Goal: Task Accomplishment & Management: Manage account settings

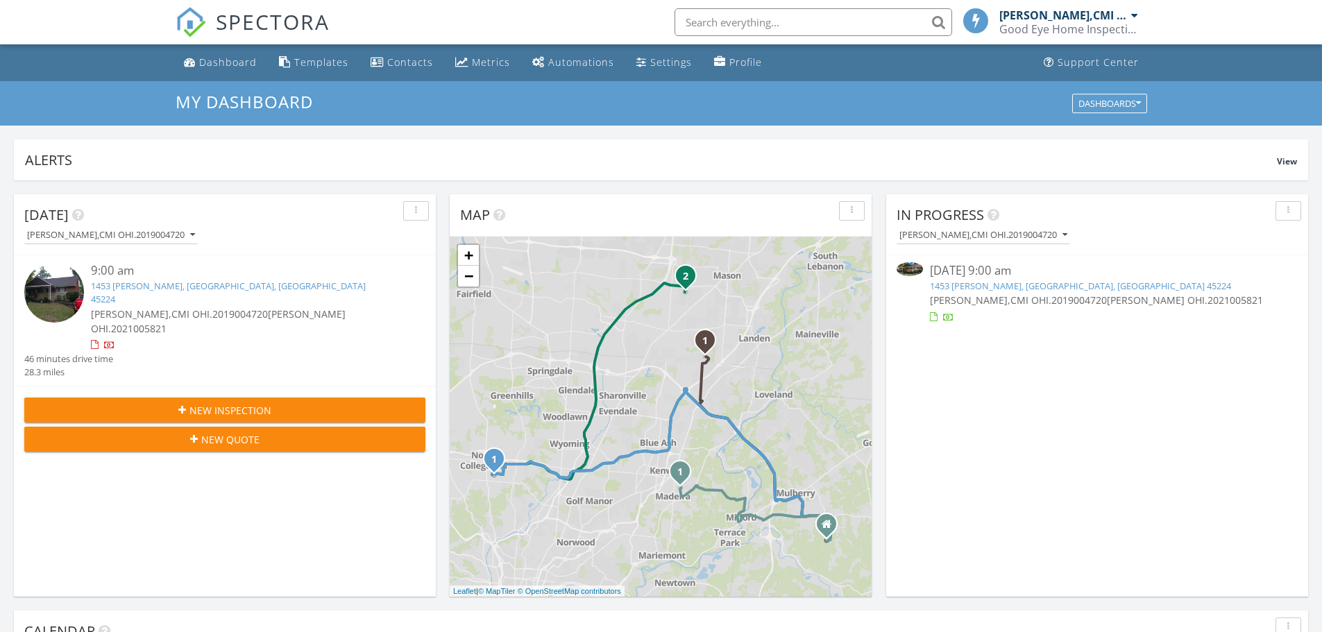
scroll to position [7, 7]
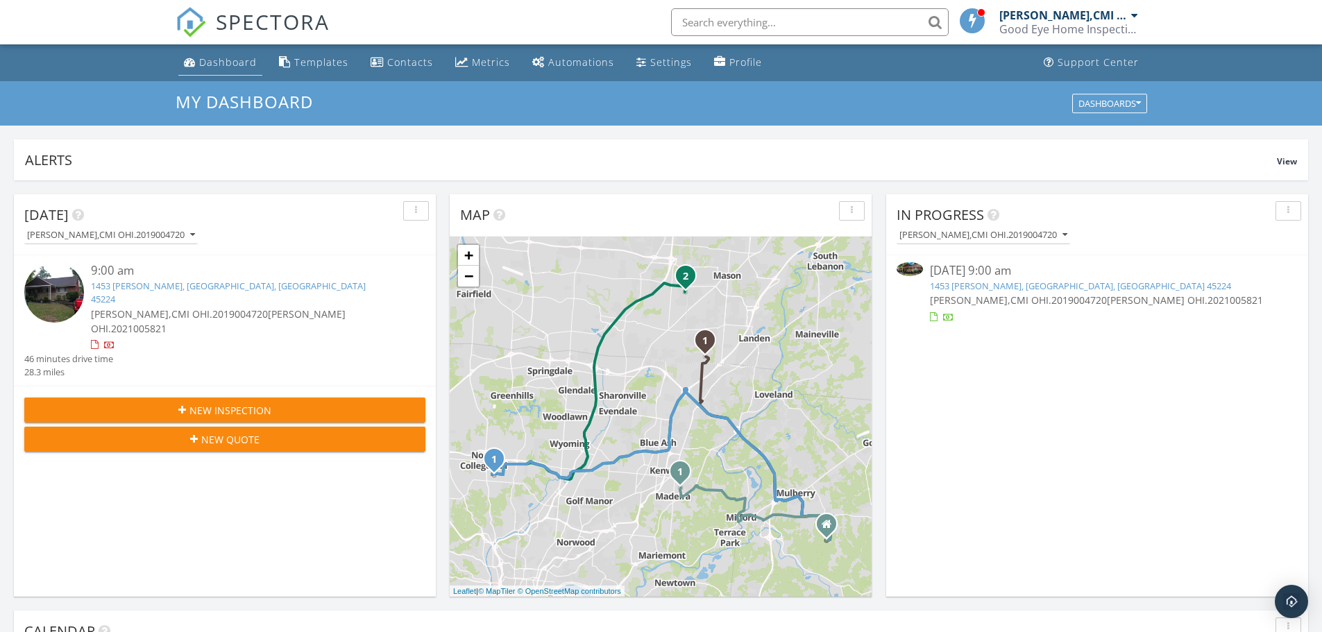
click at [224, 56] on div "Dashboard" at bounding box center [228, 62] width 58 height 13
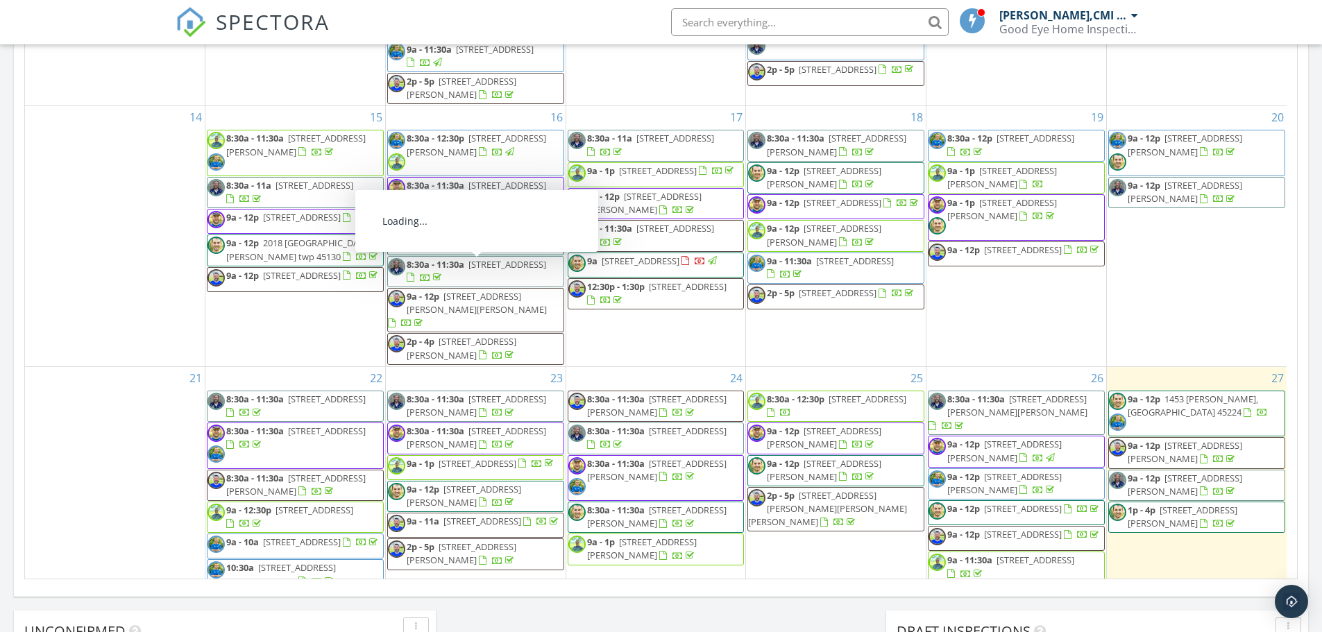
scroll to position [278, 0]
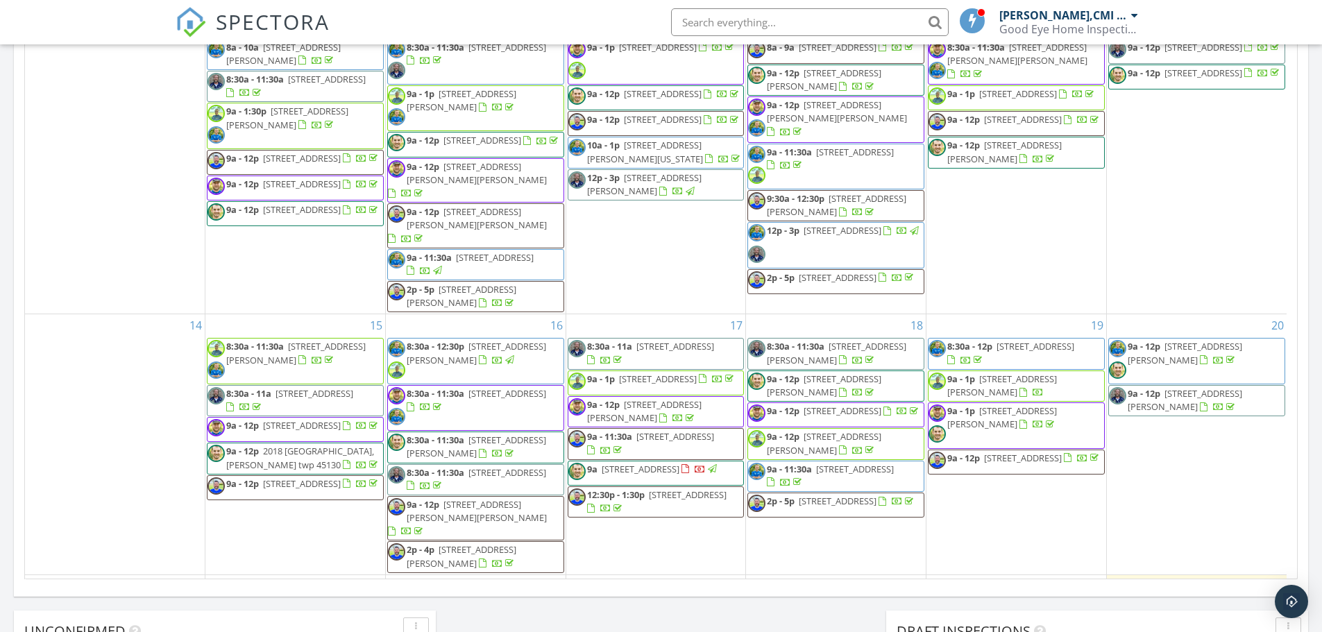
click at [694, 28] on input "text" at bounding box center [810, 22] width 278 height 28
type input "heather pilcher"
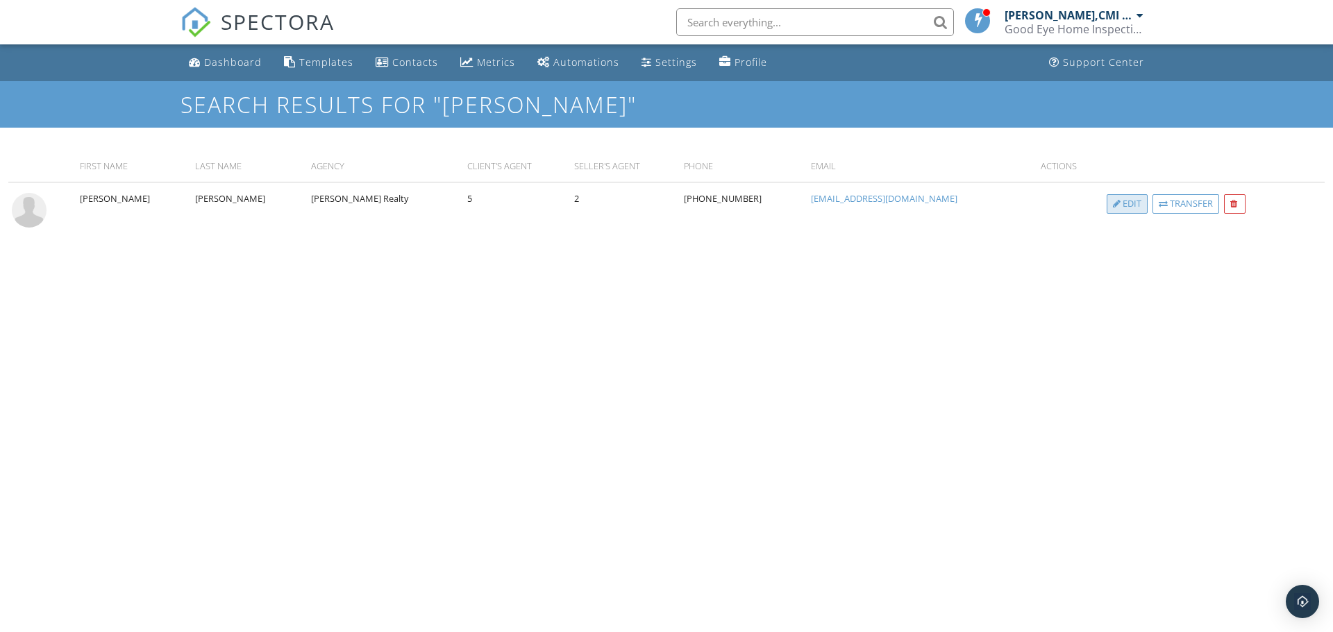
click at [1106, 205] on div "Edit" at bounding box center [1126, 203] width 41 height 19
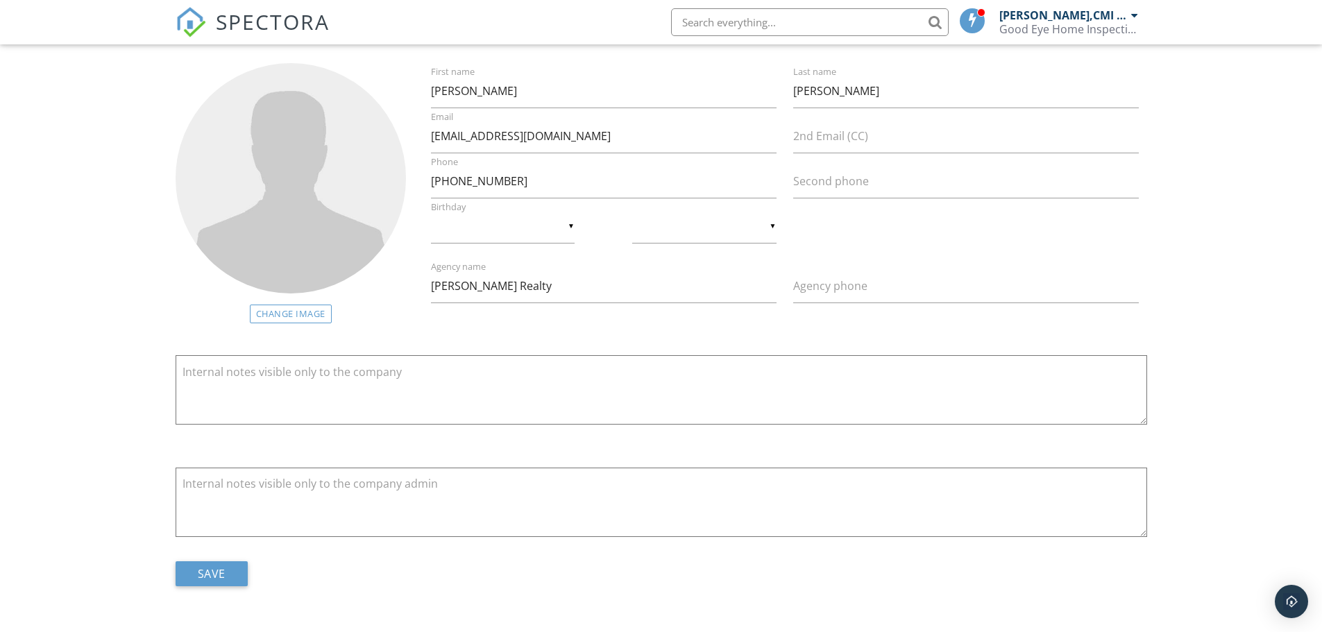
scroll to position [87, 0]
drag, startPoint x: 566, startPoint y: 291, endPoint x: 389, endPoint y: 300, distance: 177.2
click at [387, 300] on div "Change Image Heather First name Pilcher Last name heather.pilcher2013@gmail.com…" at bounding box center [661, 192] width 988 height 260
click at [88, 396] on div "Change Image Heather First name Pilcher Last name heather.pilcher2013@gmail.com…" at bounding box center [661, 336] width 1322 height 592
click at [211, 568] on input "Save" at bounding box center [212, 573] width 72 height 25
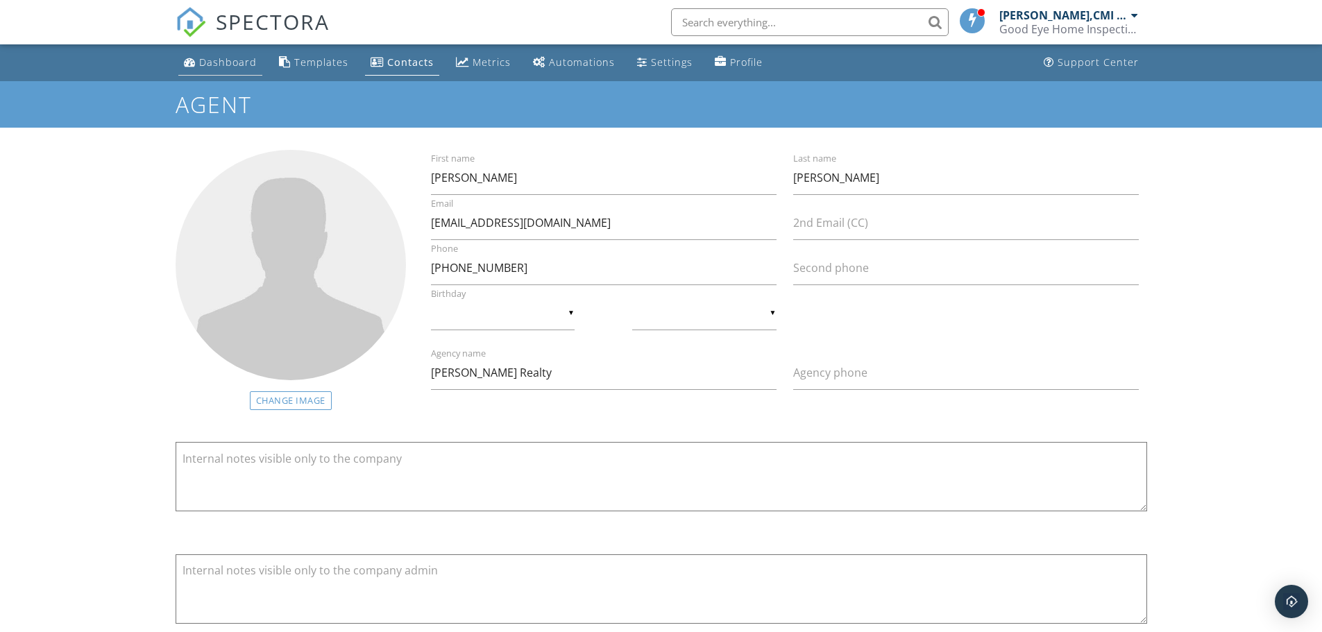
click at [221, 56] on div "Dashboard" at bounding box center [228, 62] width 58 height 13
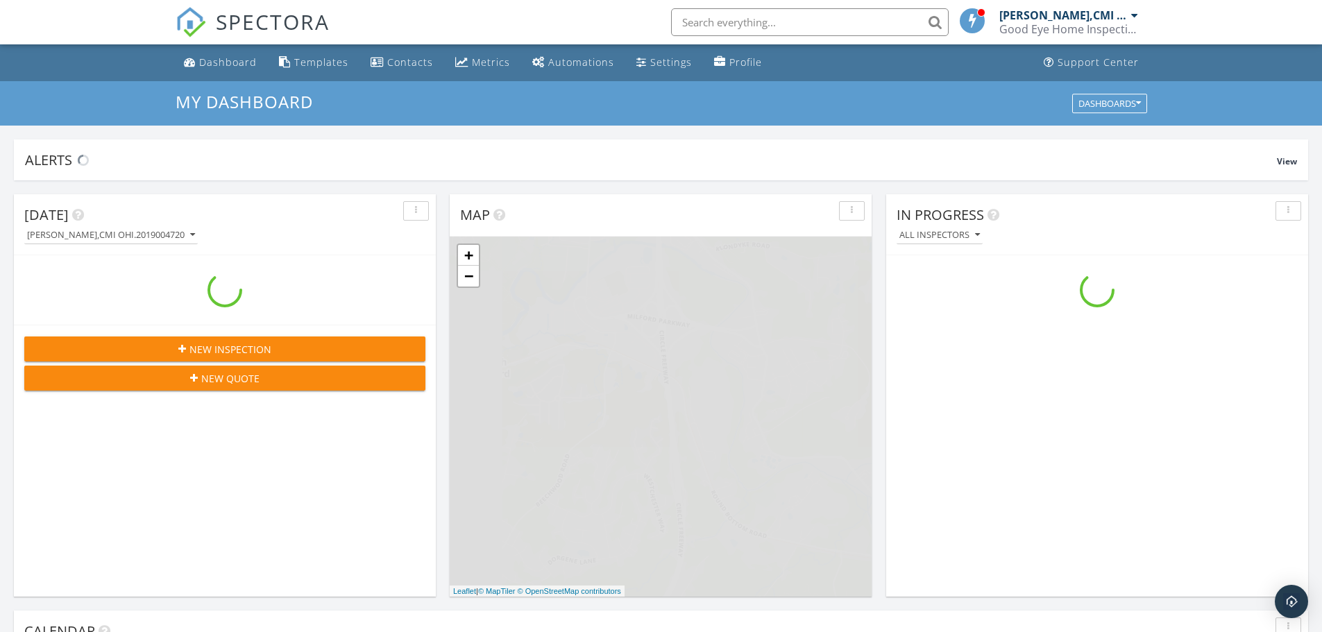
scroll to position [1285, 1344]
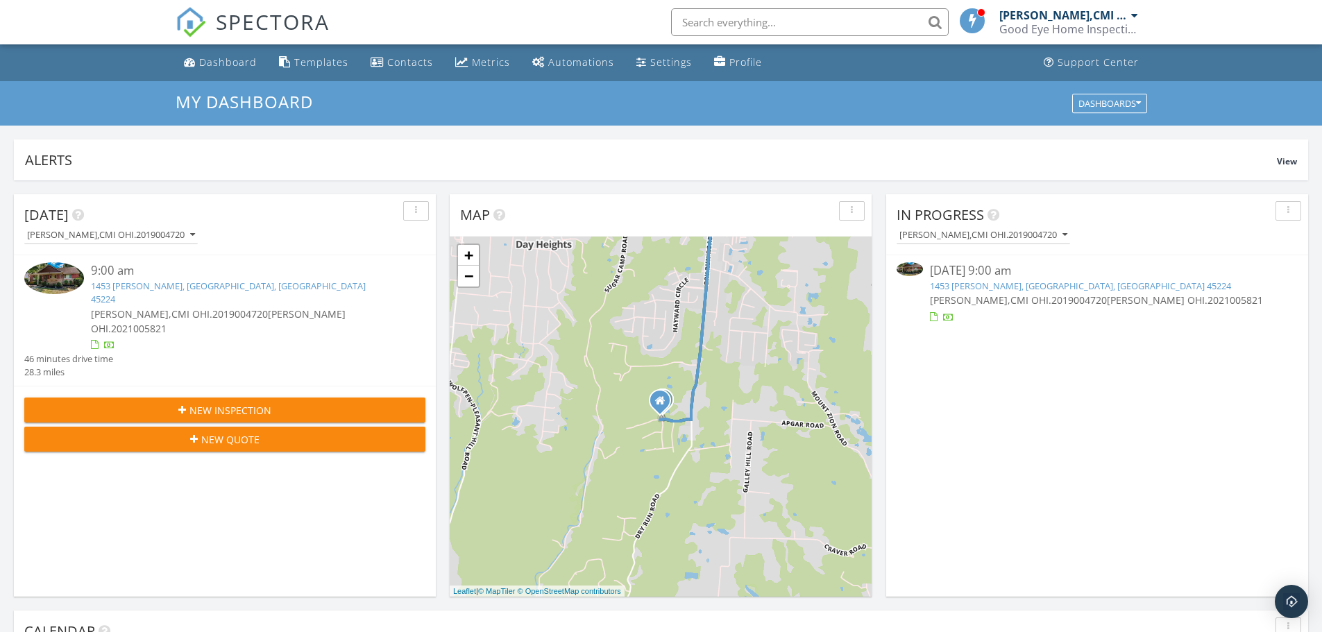
click at [677, 28] on input "text" at bounding box center [810, 22] width 278 height 28
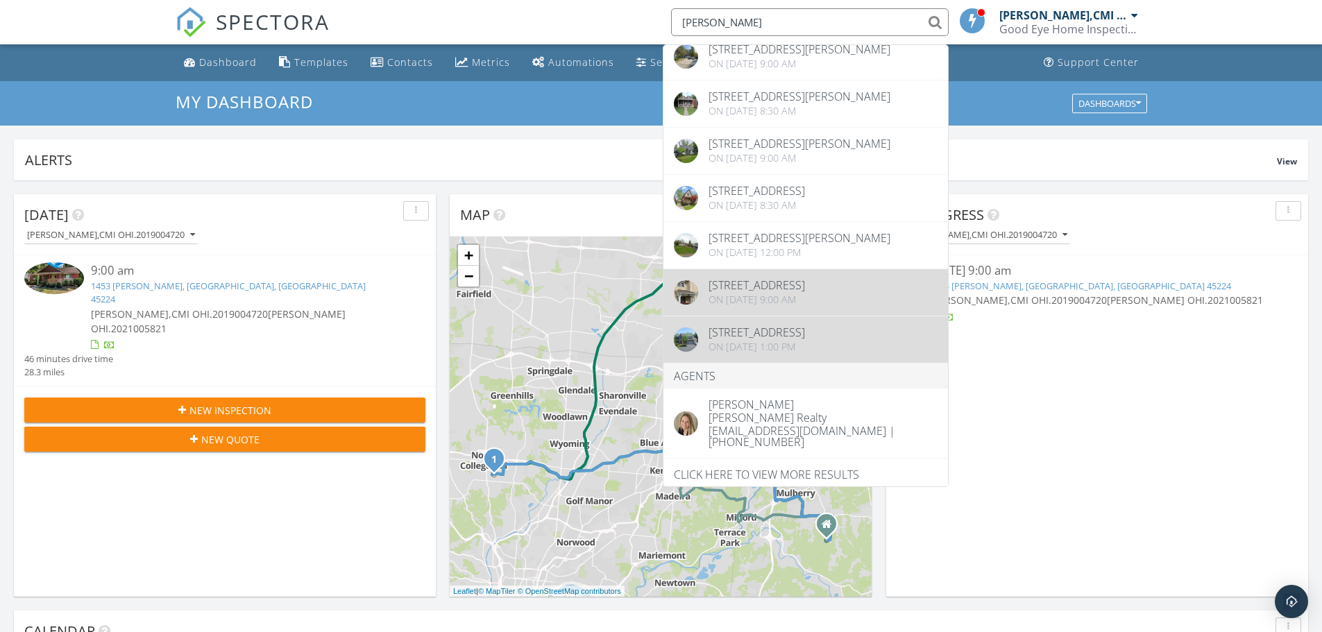
scroll to position [97, 0]
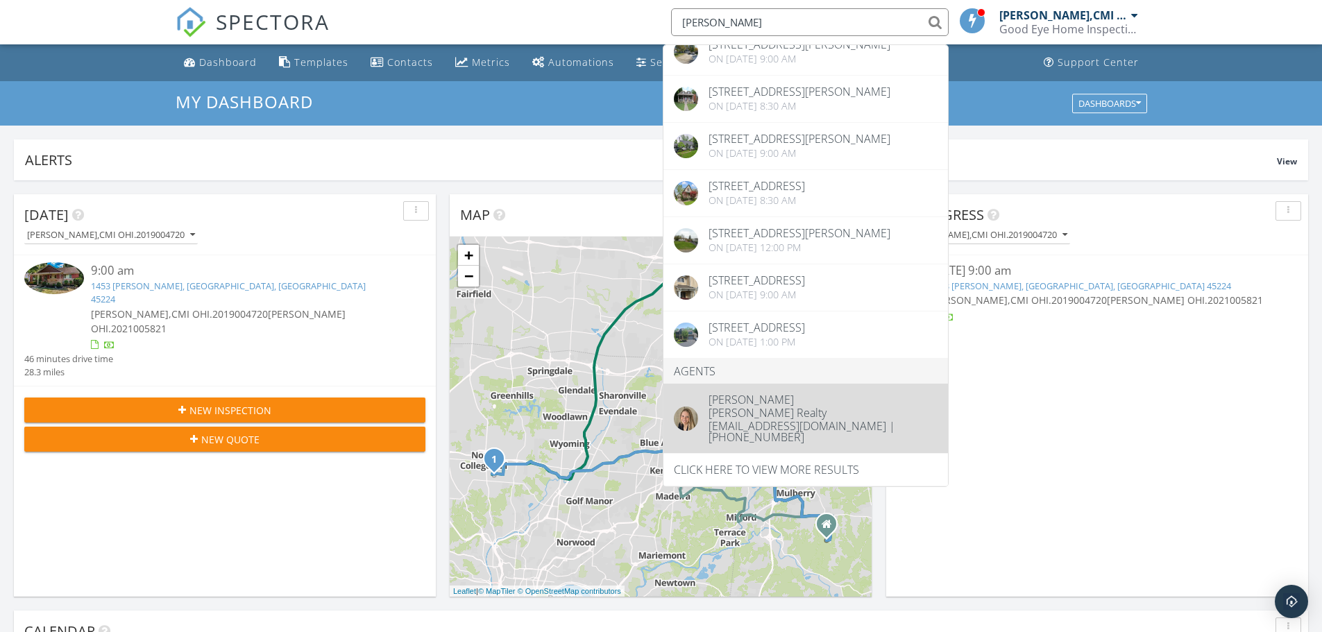
type input "heather pilche"
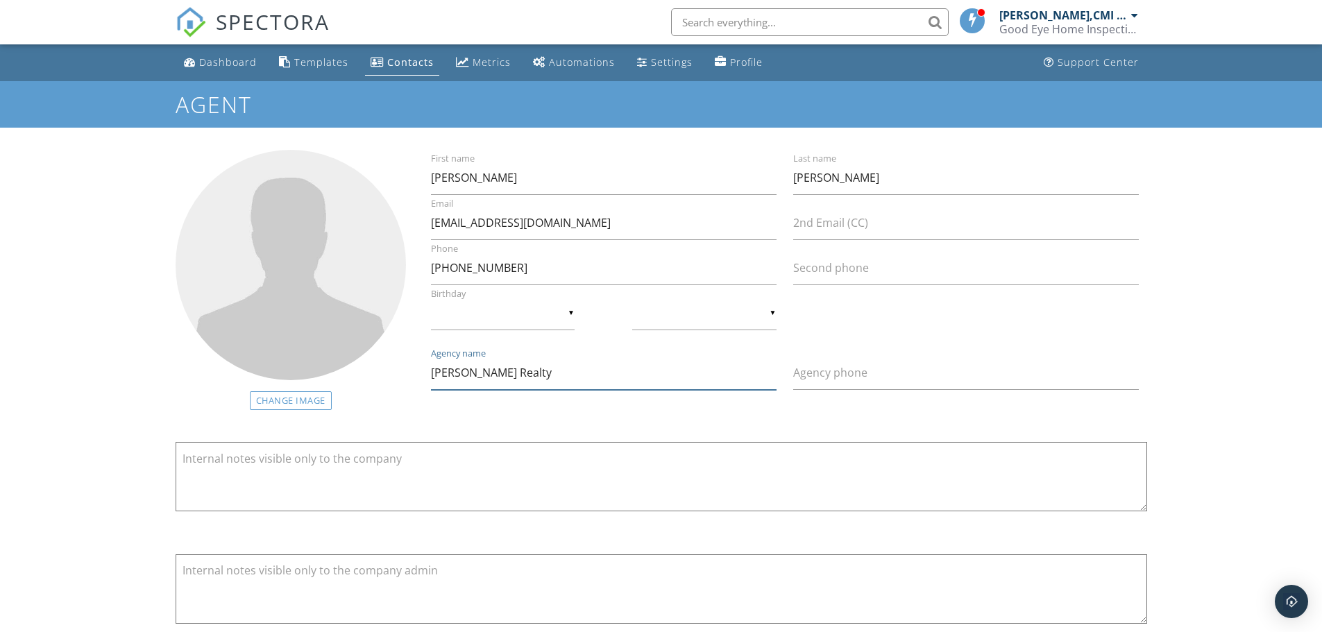
click at [696, 377] on input "[PERSON_NAME] Realty" at bounding box center [604, 373] width 346 height 34
drag, startPoint x: 579, startPoint y: 372, endPoint x: 308, endPoint y: 360, distance: 271.0
click at [308, 360] on div "Change Image Heather First name Pilcher Last name heather.pilcher2013@gmail.com…" at bounding box center [661, 280] width 988 height 260
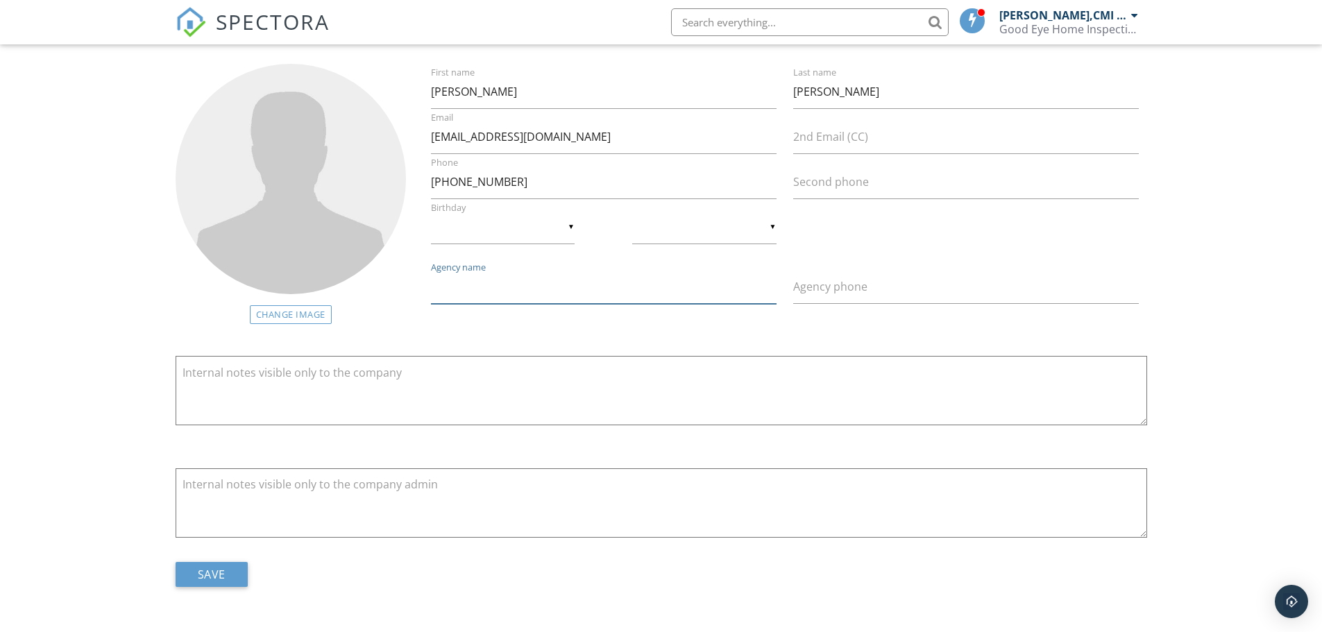
scroll to position [87, 0]
click at [202, 566] on input "Save" at bounding box center [212, 573] width 72 height 25
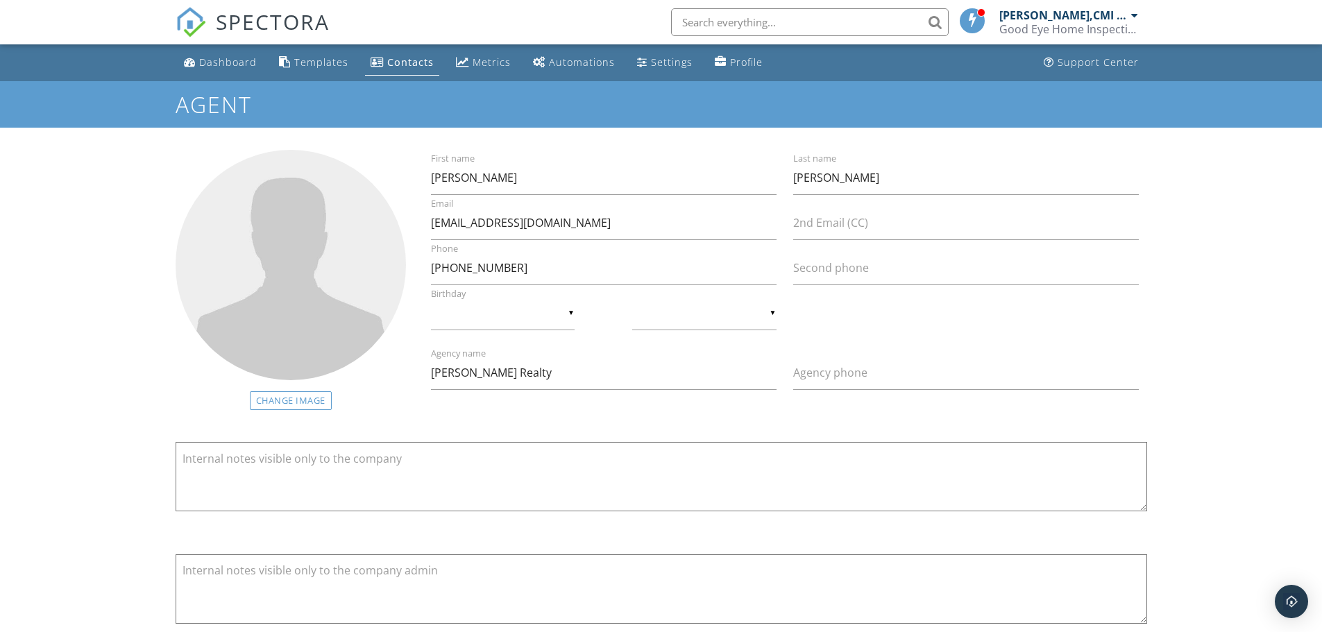
click at [398, 59] on div "Contacts" at bounding box center [410, 62] width 47 height 13
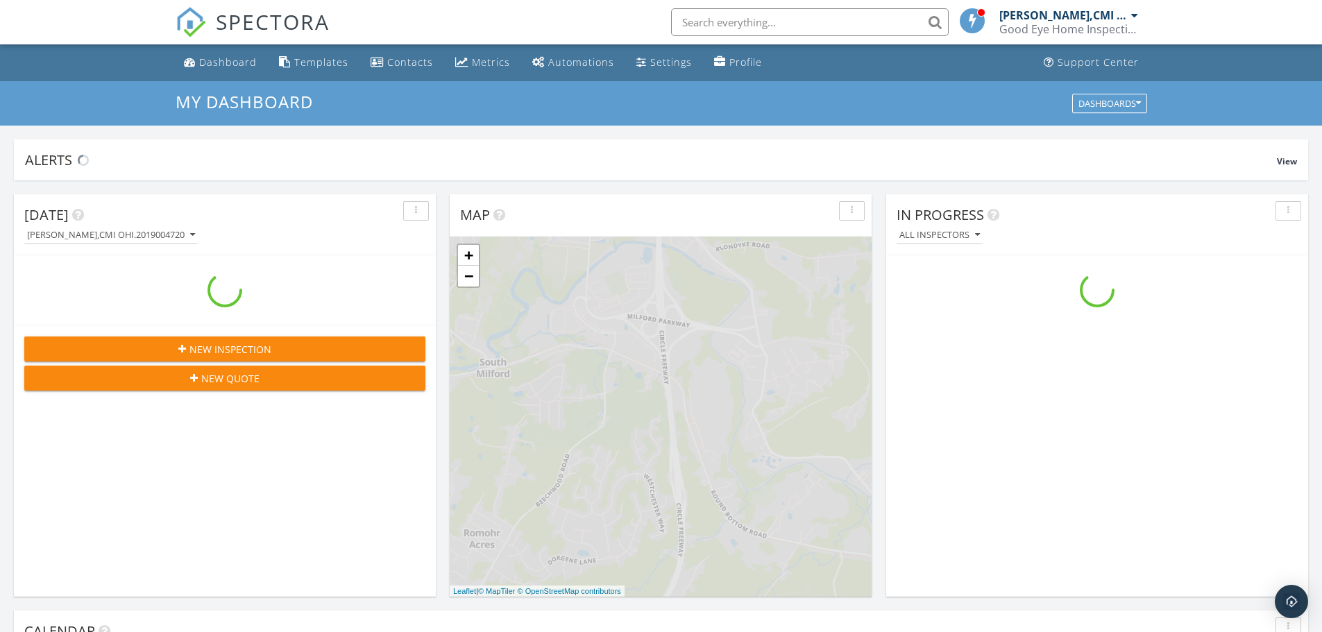
scroll to position [1285, 1344]
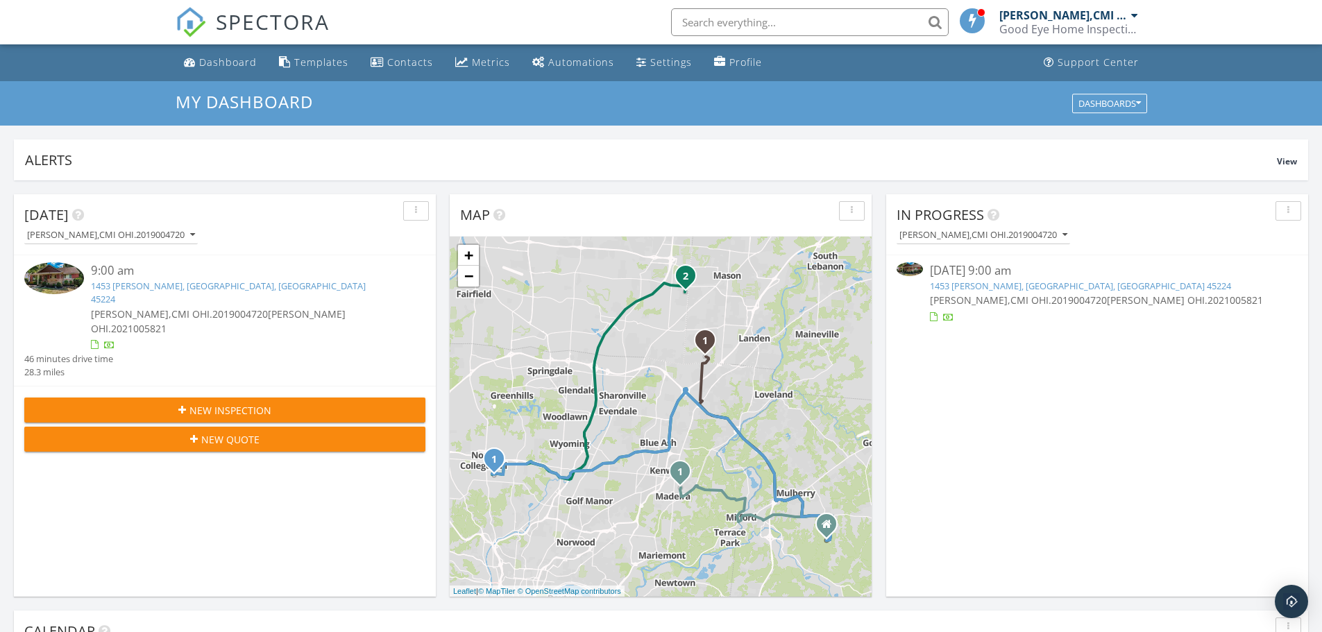
click at [719, 28] on input "text" at bounding box center [810, 22] width 278 height 28
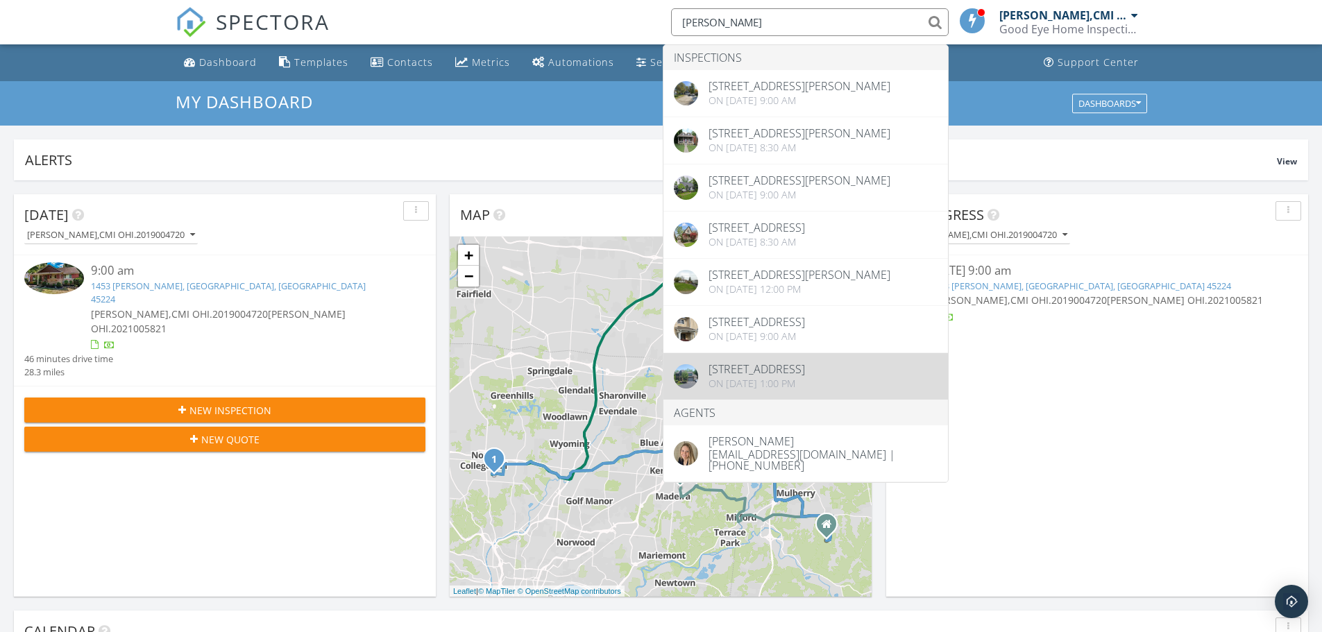
scroll to position [51, 0]
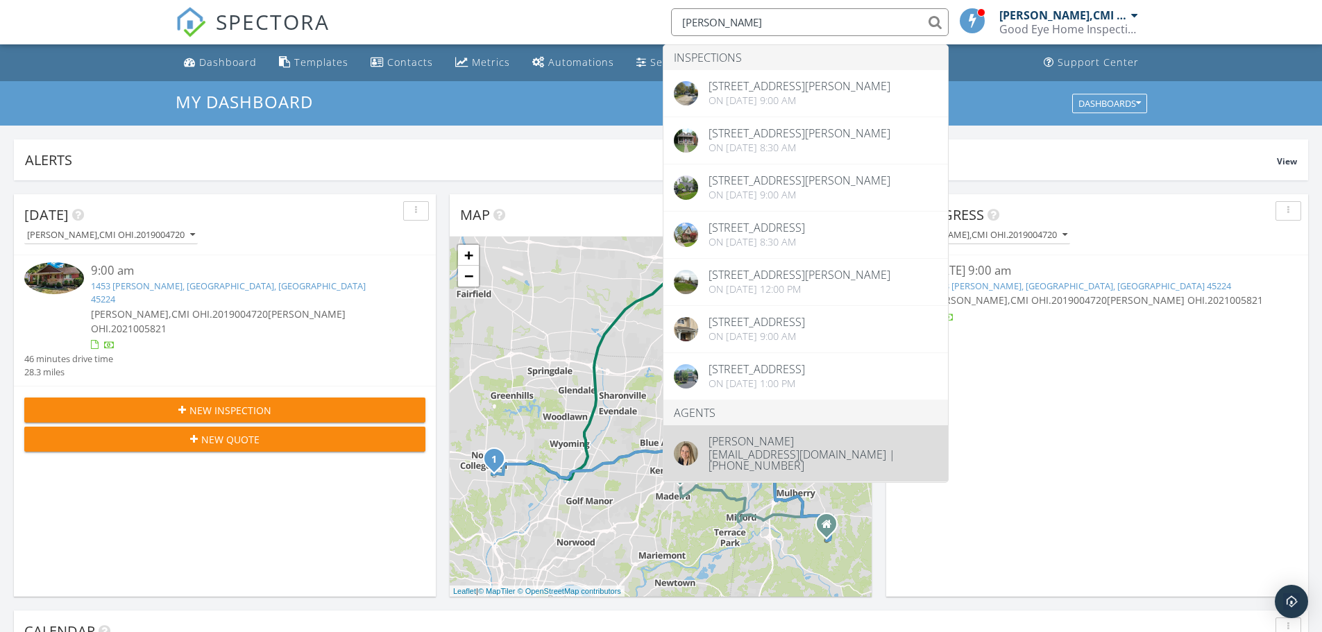
type input "heather pilc"
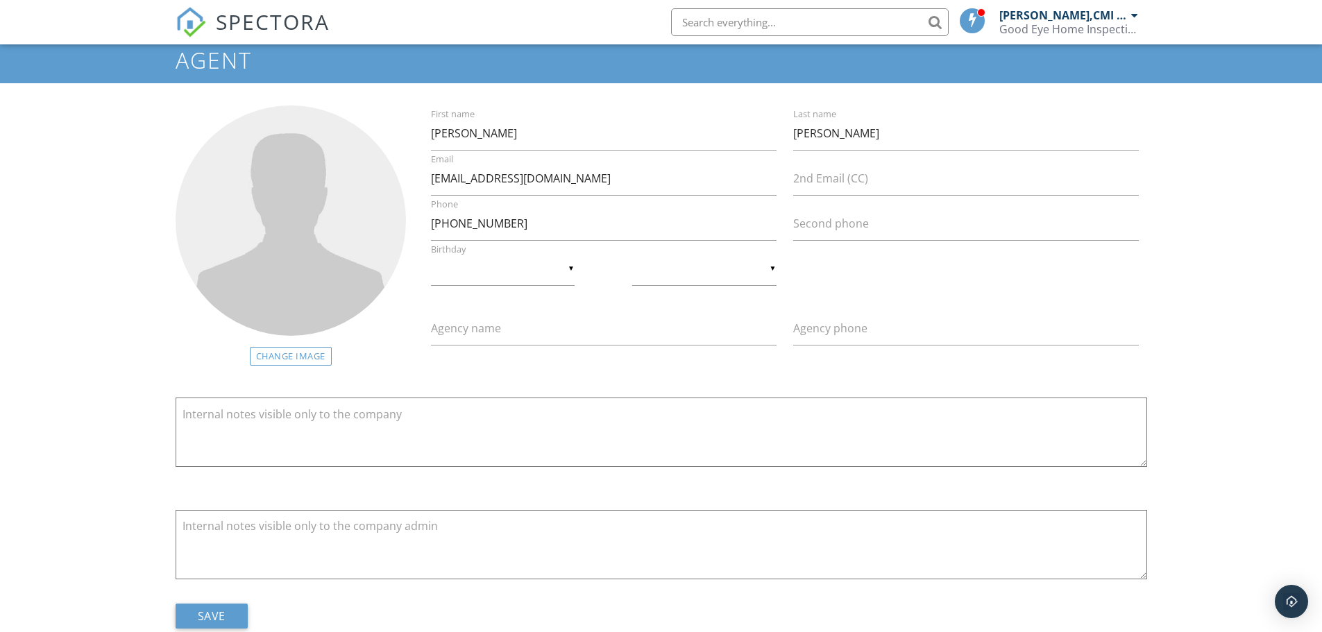
scroll to position [87, 0]
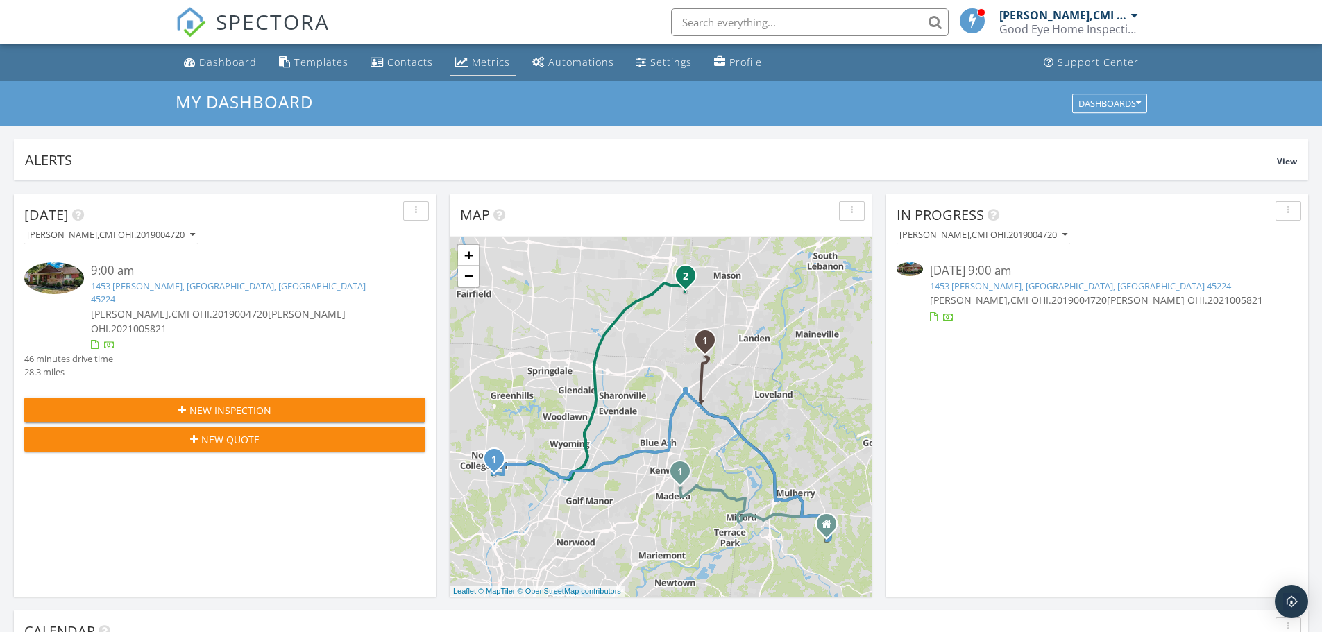
click at [472, 61] on div "Metrics" at bounding box center [491, 62] width 38 height 13
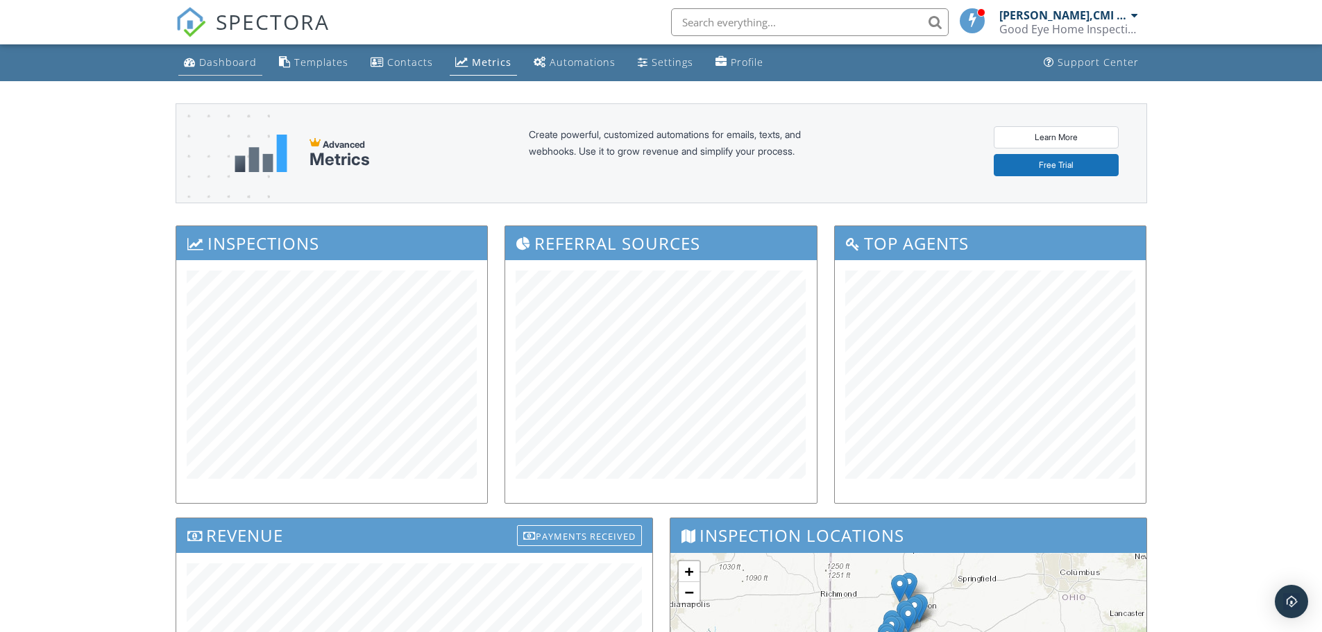
click at [230, 59] on div "Dashboard" at bounding box center [228, 62] width 58 height 13
